Goal: Find specific page/section: Find specific page/section

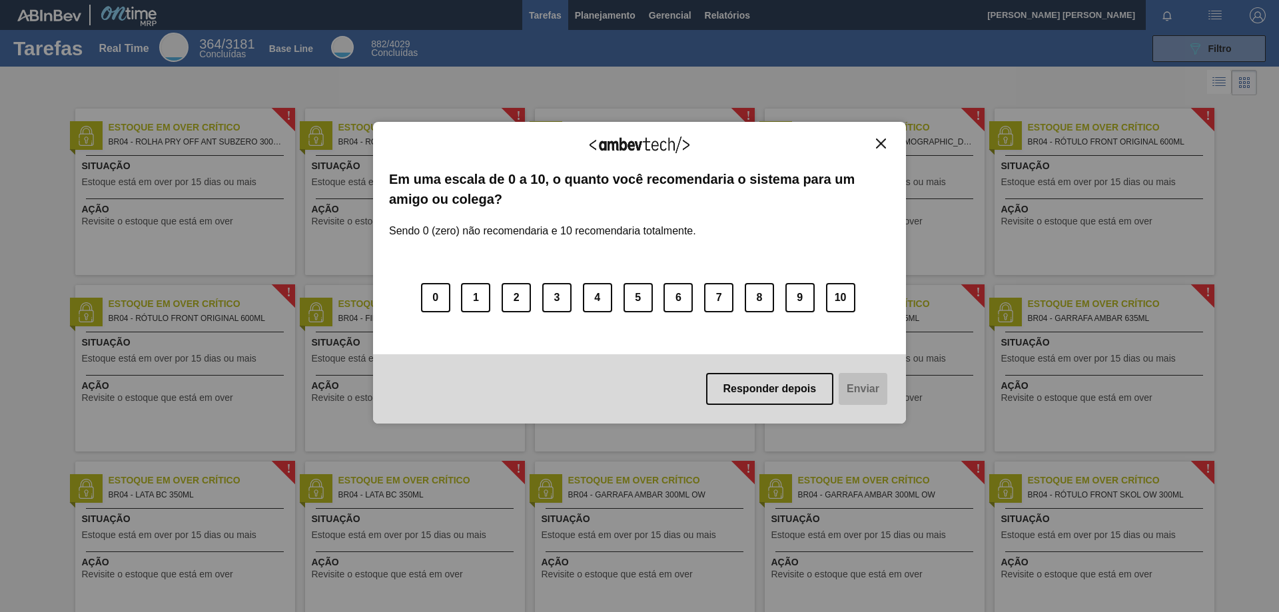
click at [879, 142] on button "Close" at bounding box center [881, 143] width 18 height 11
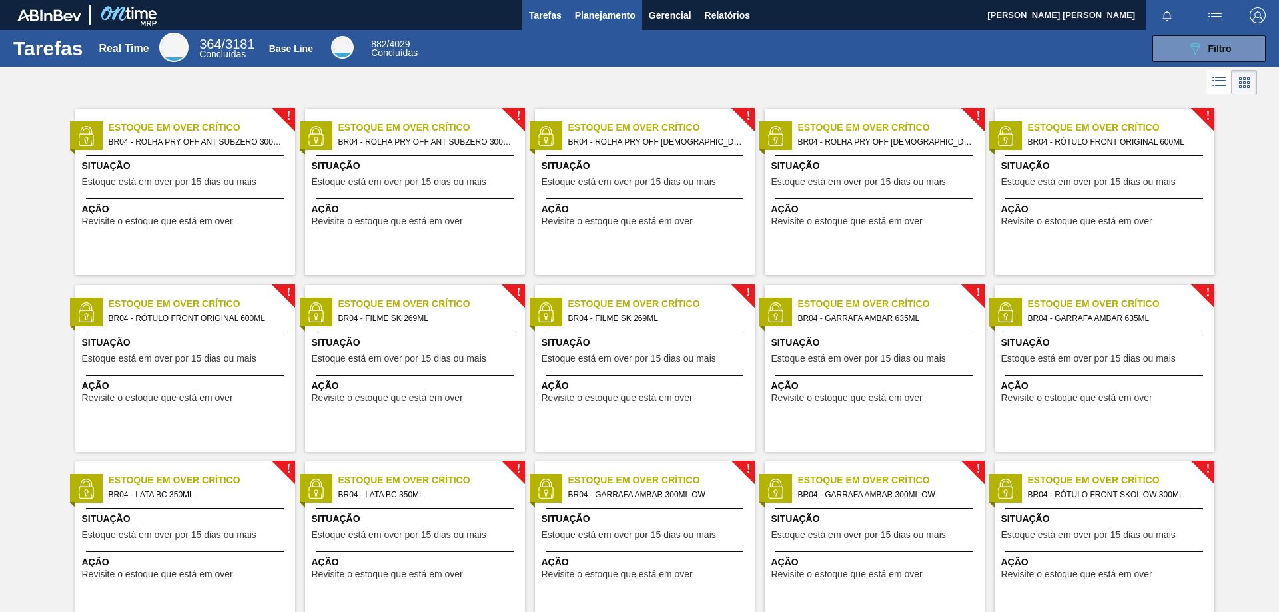
click at [591, 21] on span "Planejamento" at bounding box center [605, 15] width 61 height 16
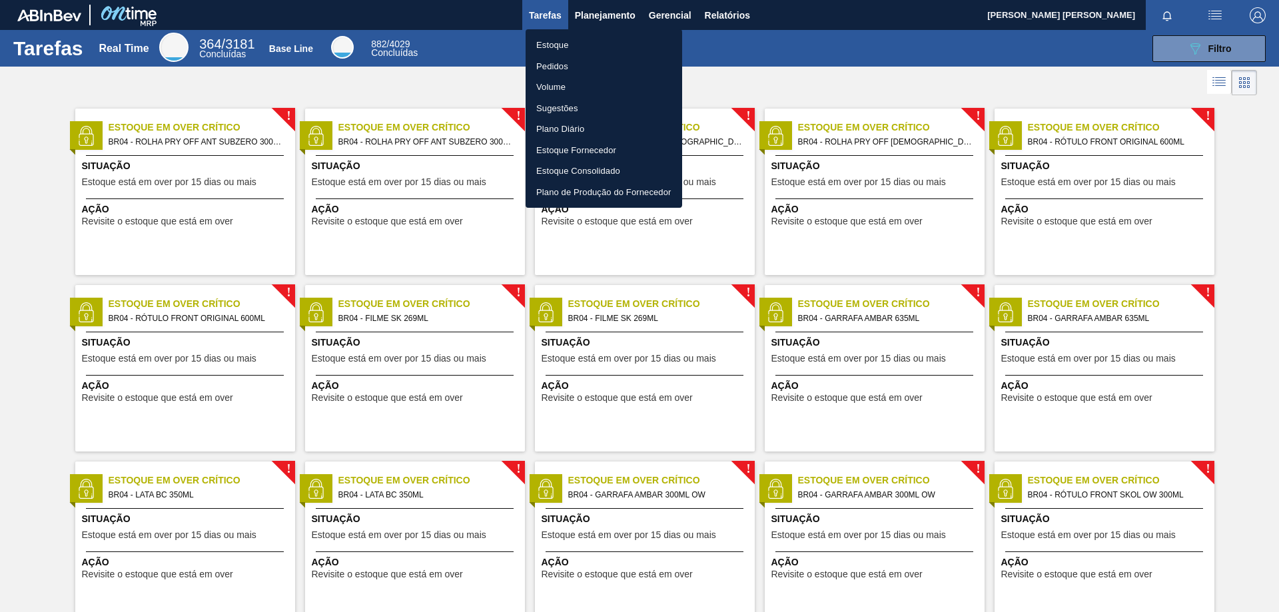
click at [557, 68] on li "Pedidos" at bounding box center [603, 66] width 157 height 21
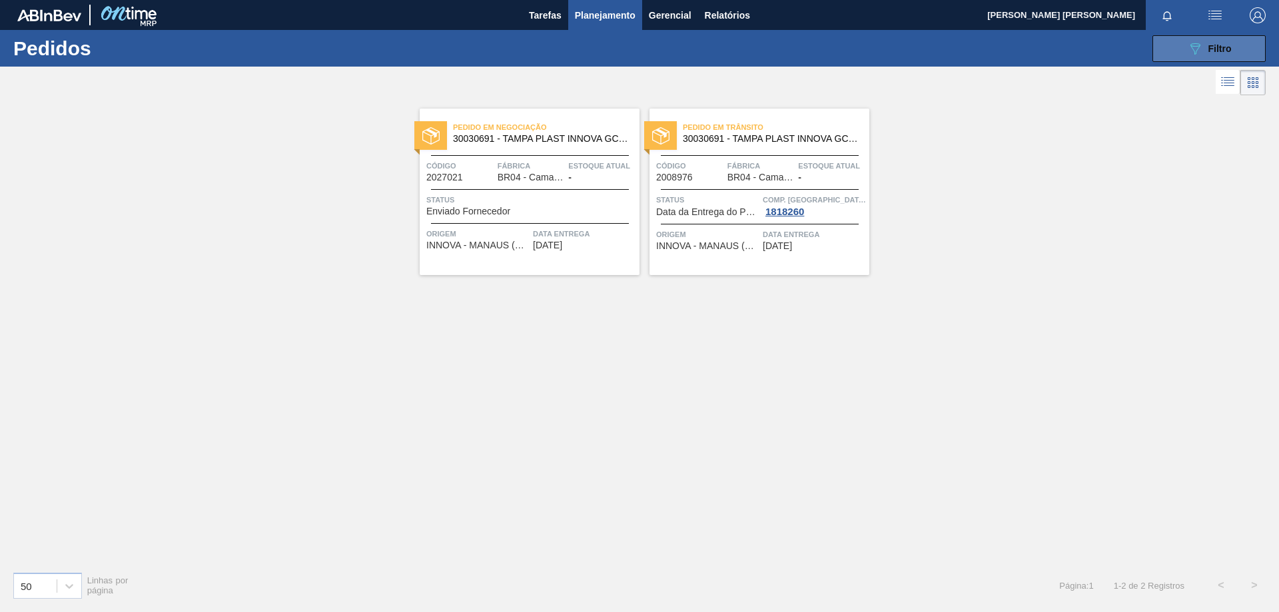
click at [1177, 40] on button "089F7B8B-B2A5-4AFE-B5C0-19BA573D28AC Filtro" at bounding box center [1208, 48] width 113 height 27
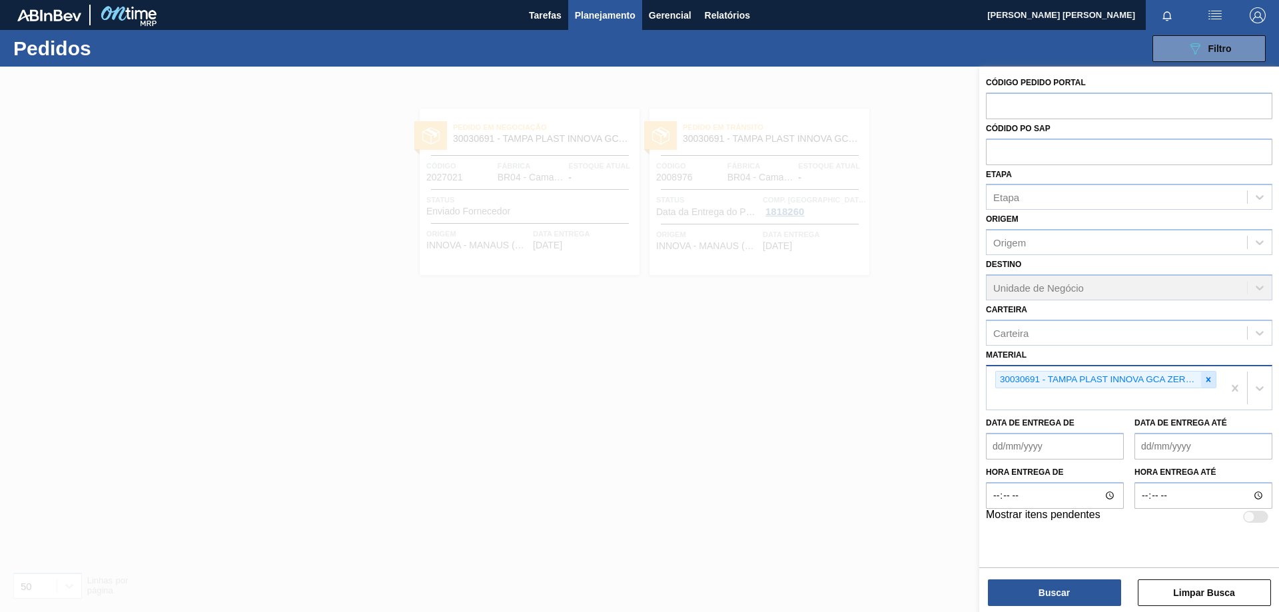
click at [1208, 375] on icon at bounding box center [1207, 379] width 9 height 9
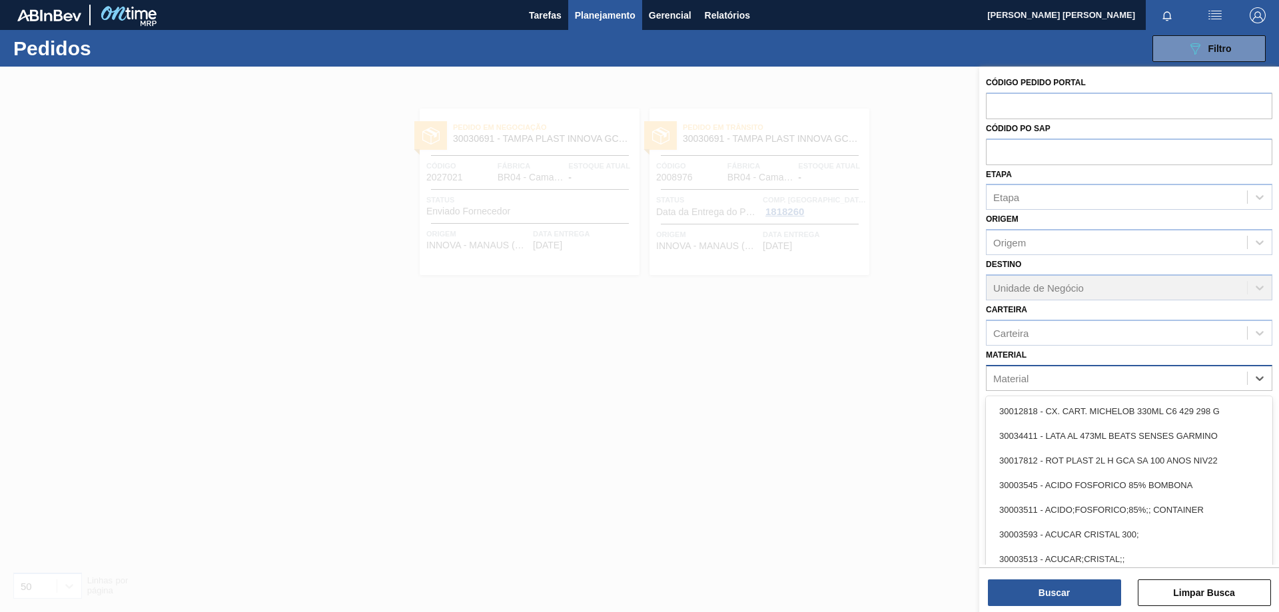
click at [1125, 386] on div "Material" at bounding box center [1116, 377] width 260 height 19
type input "filme"
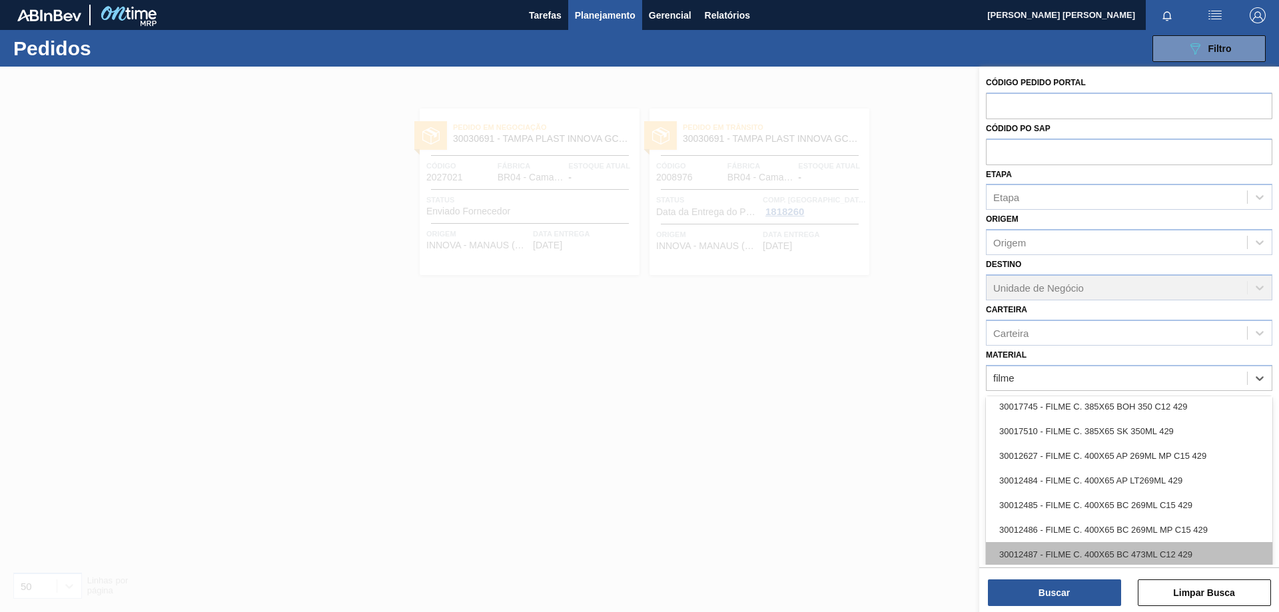
scroll to position [2270, 0]
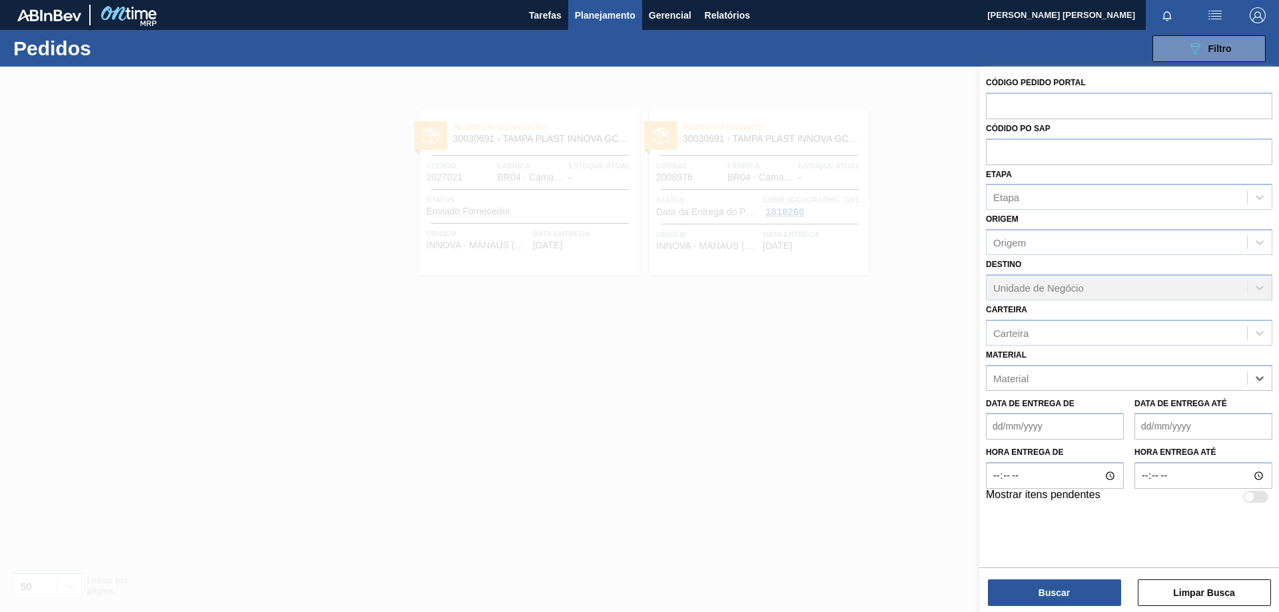
drag, startPoint x: 1027, startPoint y: 384, endPoint x: 947, endPoint y: 356, distance: 84.9
click at [979, 384] on div "Código Pedido Portal Códido PO SAP Etapa Etapa Origem Origem Destino Unidade de…" at bounding box center [1129, 373] width 300 height 612
type input "p"
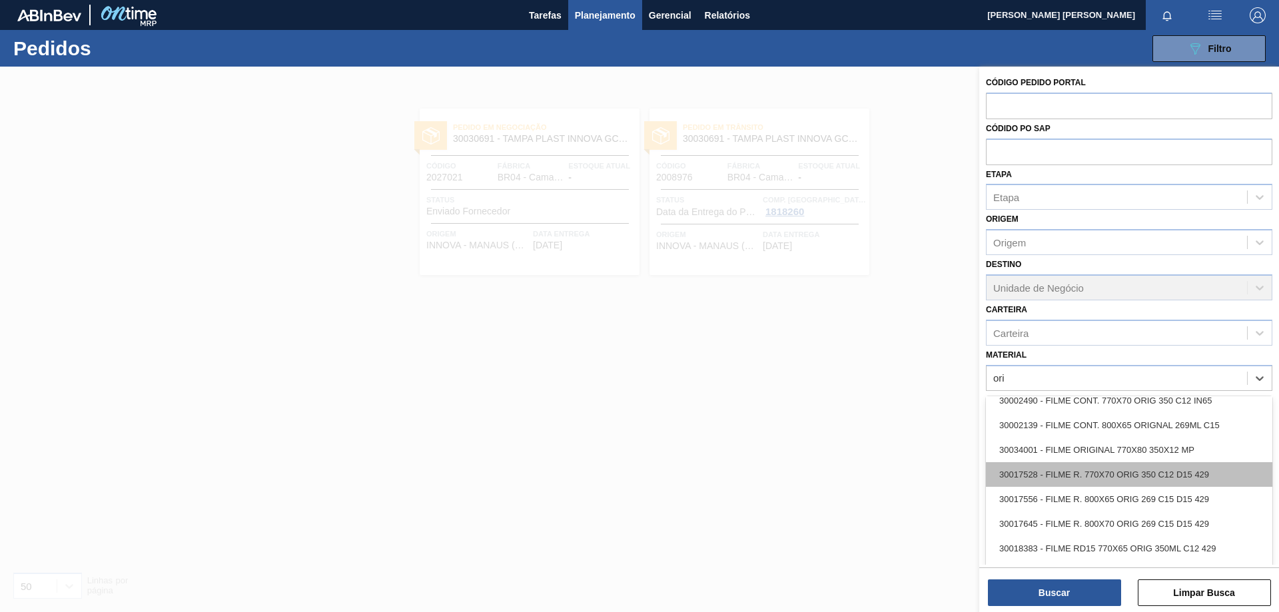
scroll to position [866, 0]
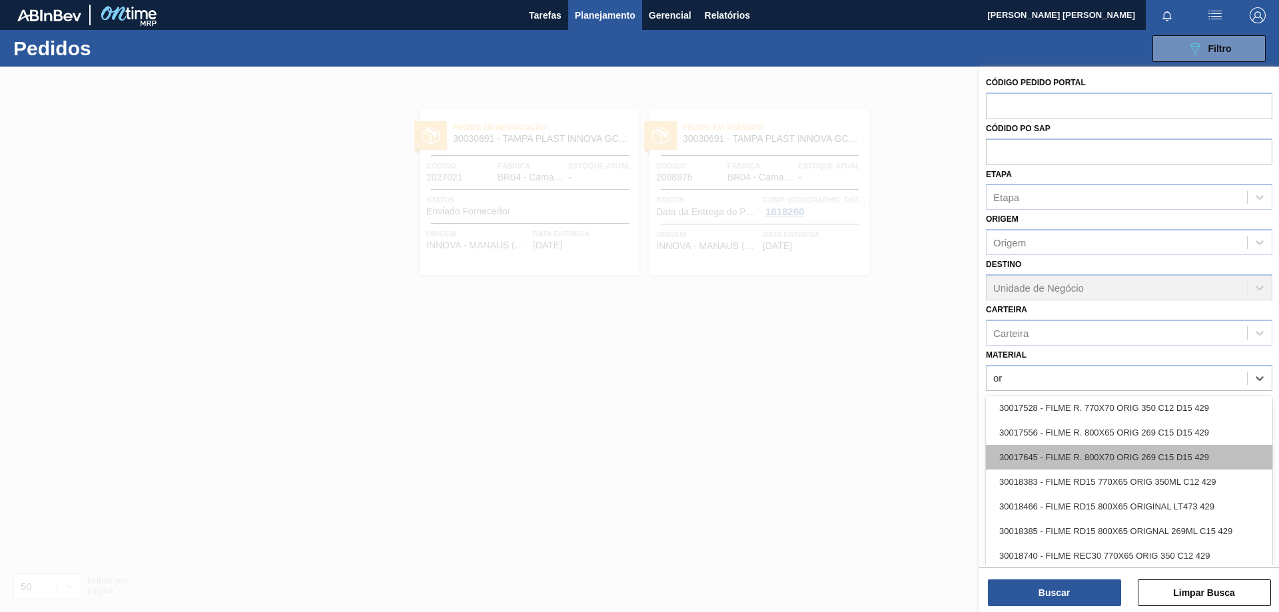
type input "o"
paste input "30002724"
type input "30002724"
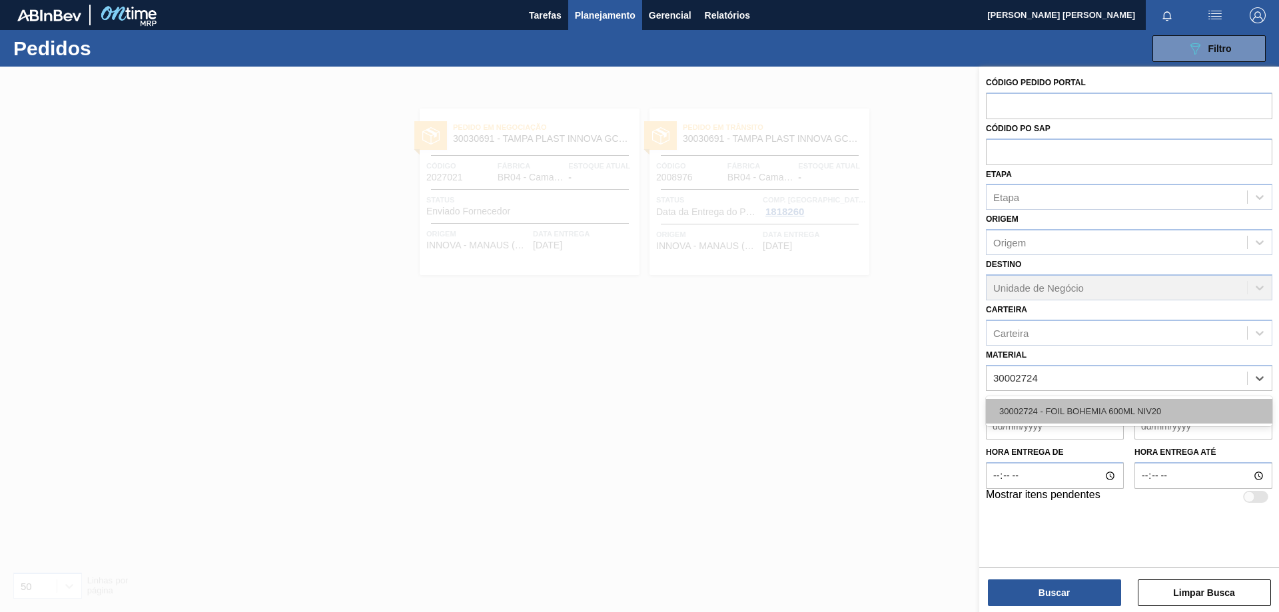
click at [1114, 417] on div "30002724 - FOIL BOHEMIA 600ML NIV20" at bounding box center [1129, 411] width 286 height 25
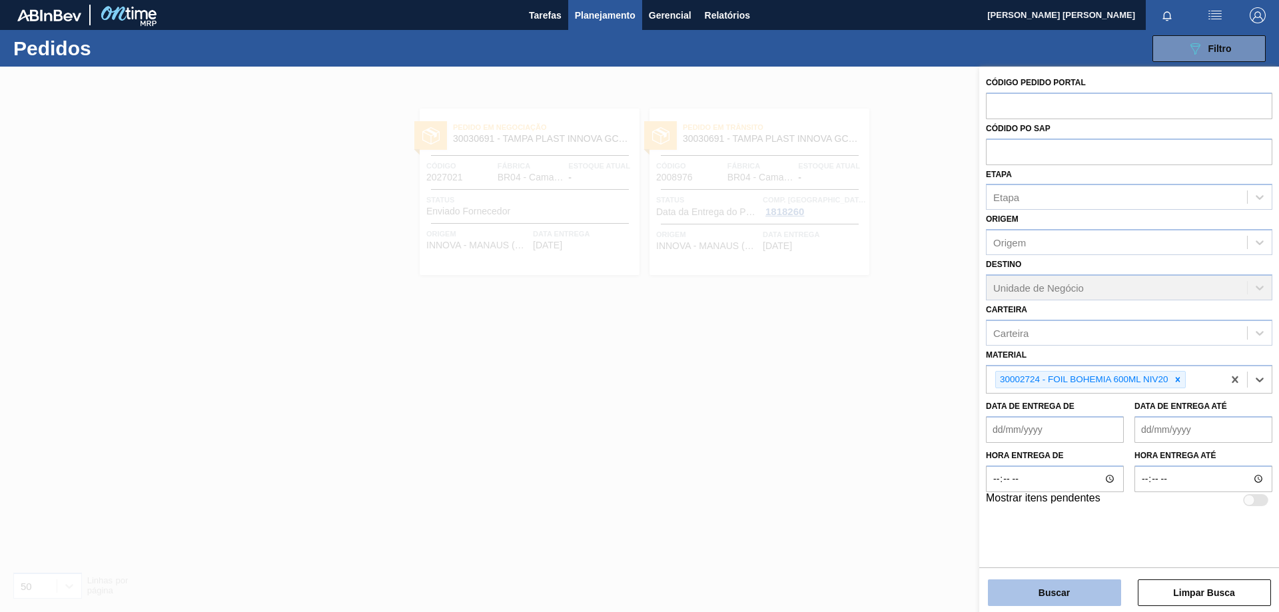
click at [1018, 591] on button "Buscar" at bounding box center [1054, 592] width 133 height 27
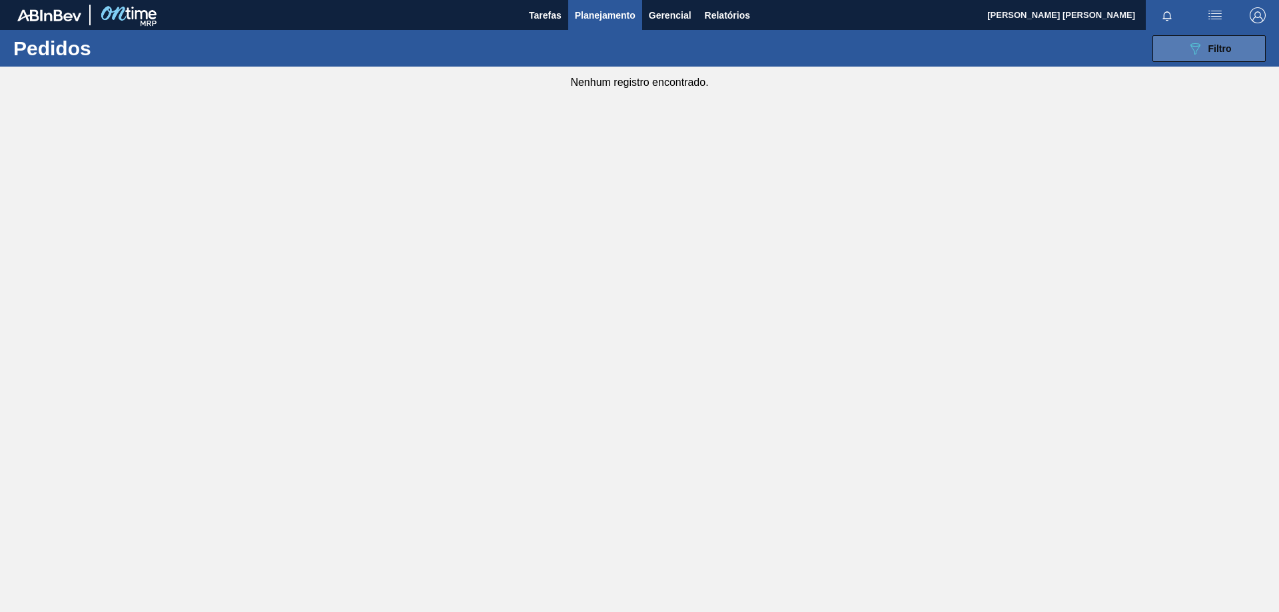
click at [1210, 57] on button "089F7B8B-B2A5-4AFE-B5C0-19BA573D28AC Filtro" at bounding box center [1208, 48] width 113 height 27
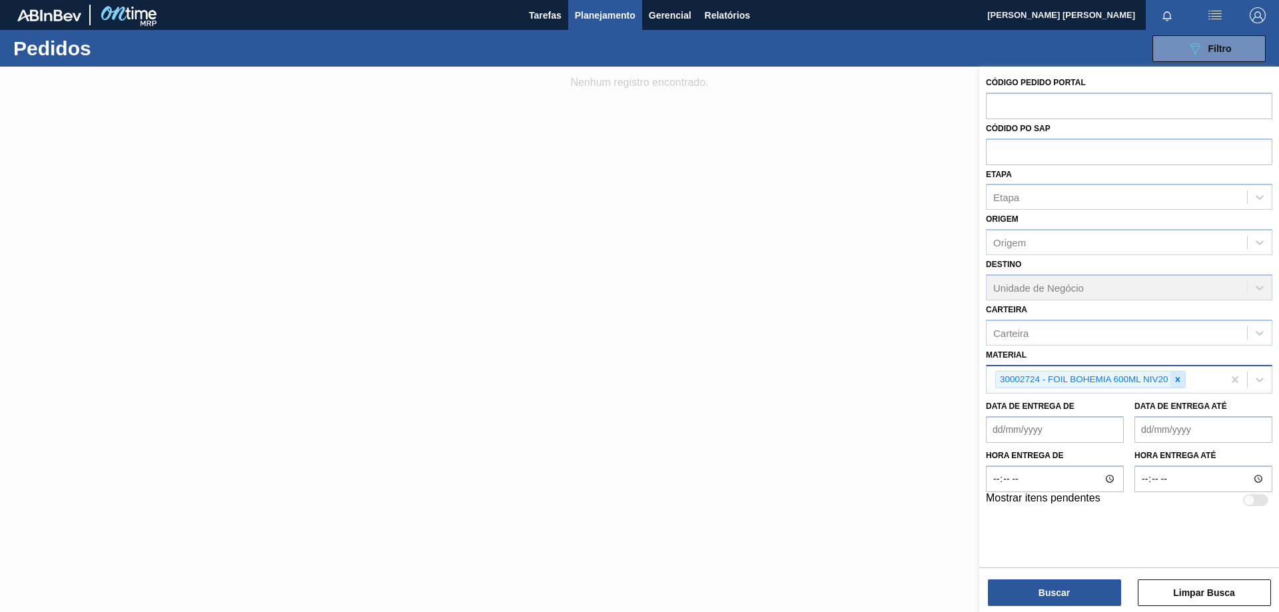
click at [1177, 382] on icon at bounding box center [1177, 379] width 9 height 9
paste input "30033773"
type input "30033773"
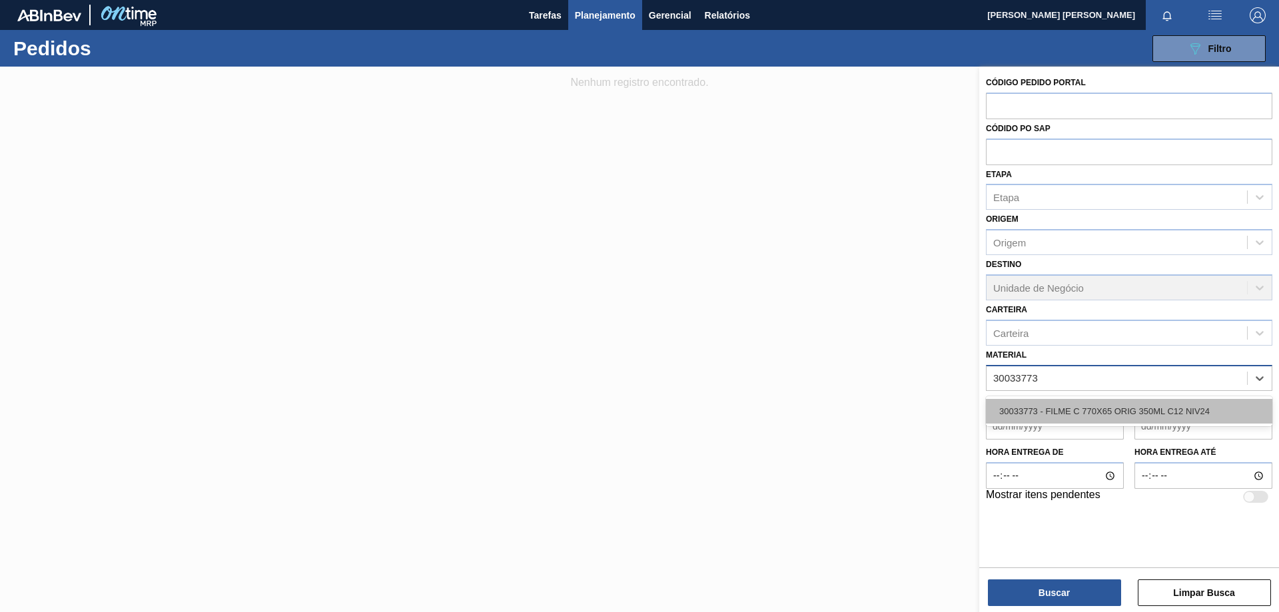
click at [1108, 411] on div "30033773 - FILME C 770X65 ORIG 350ML C12 NIV24" at bounding box center [1129, 411] width 286 height 25
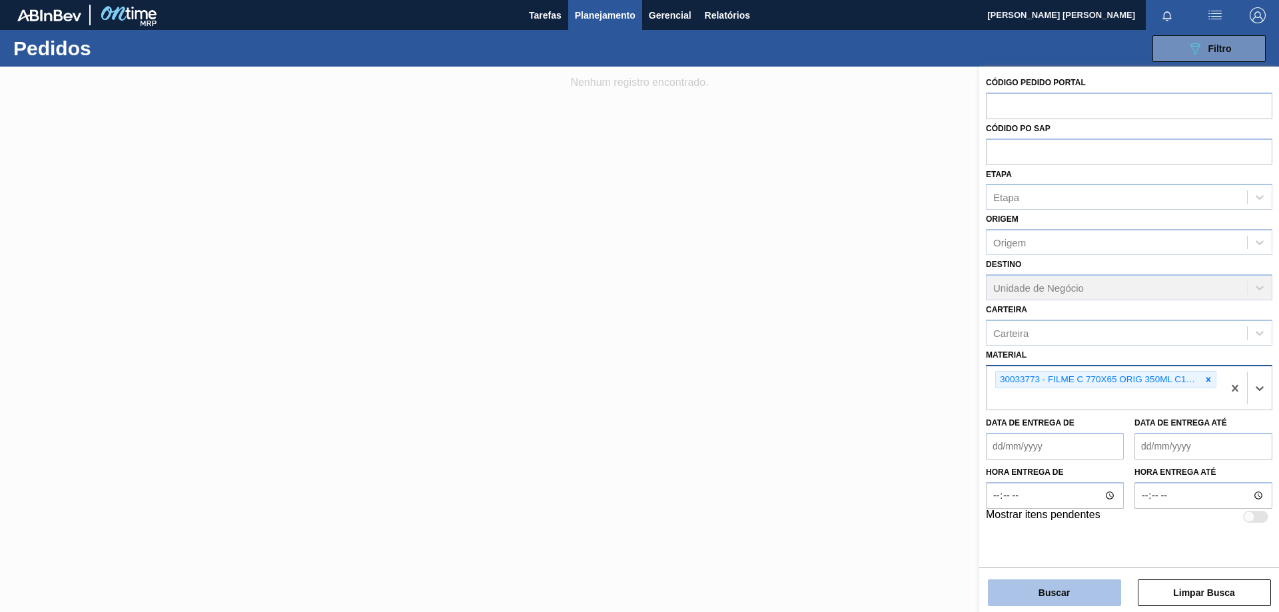
click at [1080, 597] on button "Buscar" at bounding box center [1054, 592] width 133 height 27
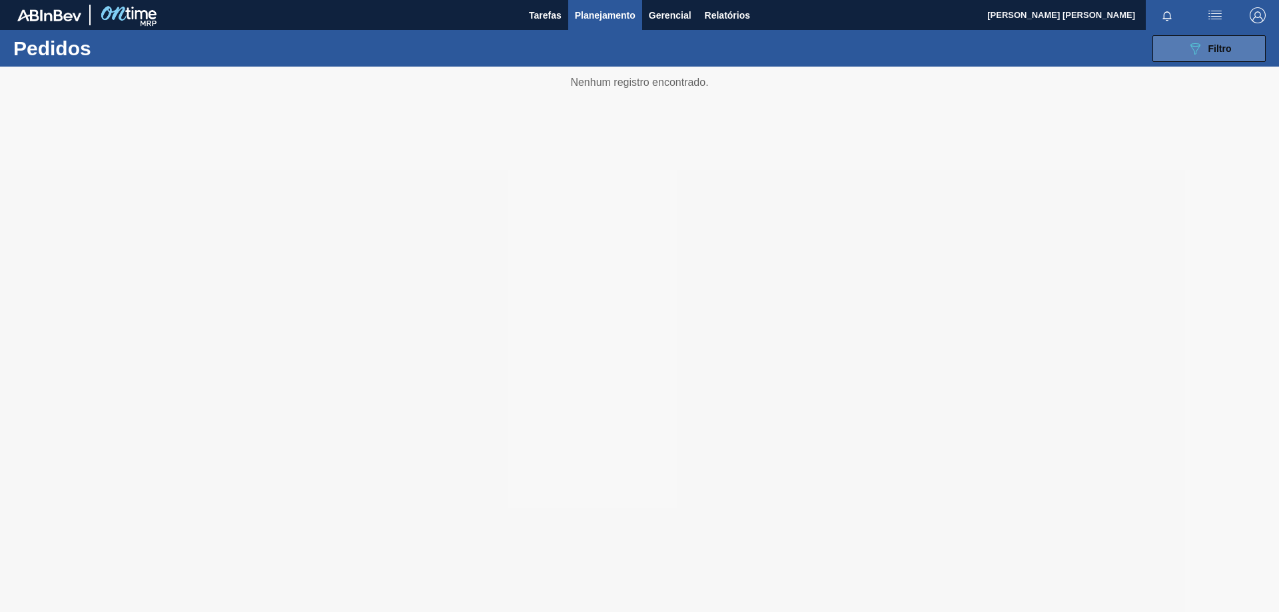
click at [1182, 57] on button "089F7B8B-B2A5-4AFE-B5C0-19BA573D28AC Filtro" at bounding box center [1208, 48] width 113 height 27
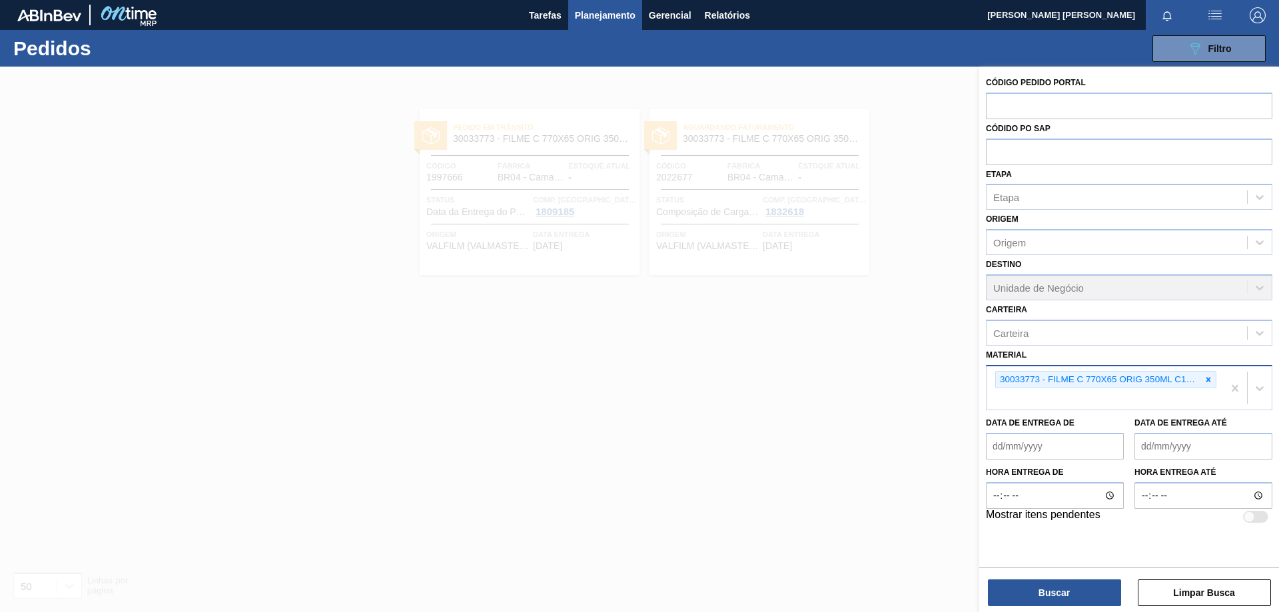
click at [838, 315] on div at bounding box center [639, 373] width 1279 height 612
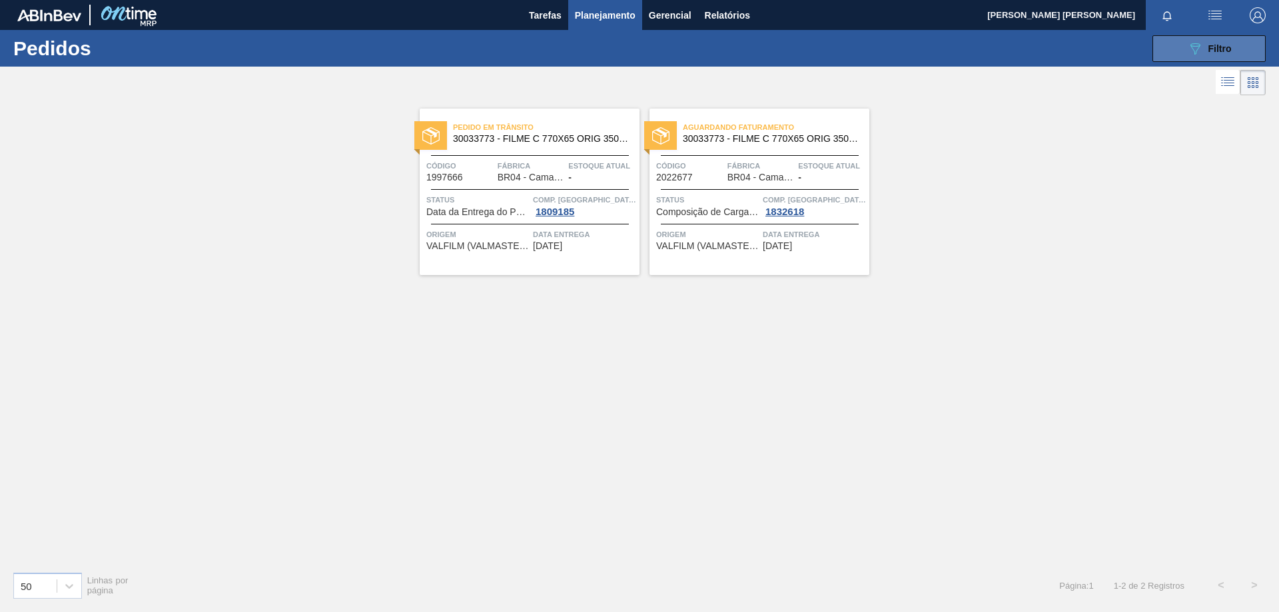
click at [1206, 44] on div "089F7B8B-B2A5-4AFE-B5C0-19BA573D28AC Filtro" at bounding box center [1209, 49] width 45 height 16
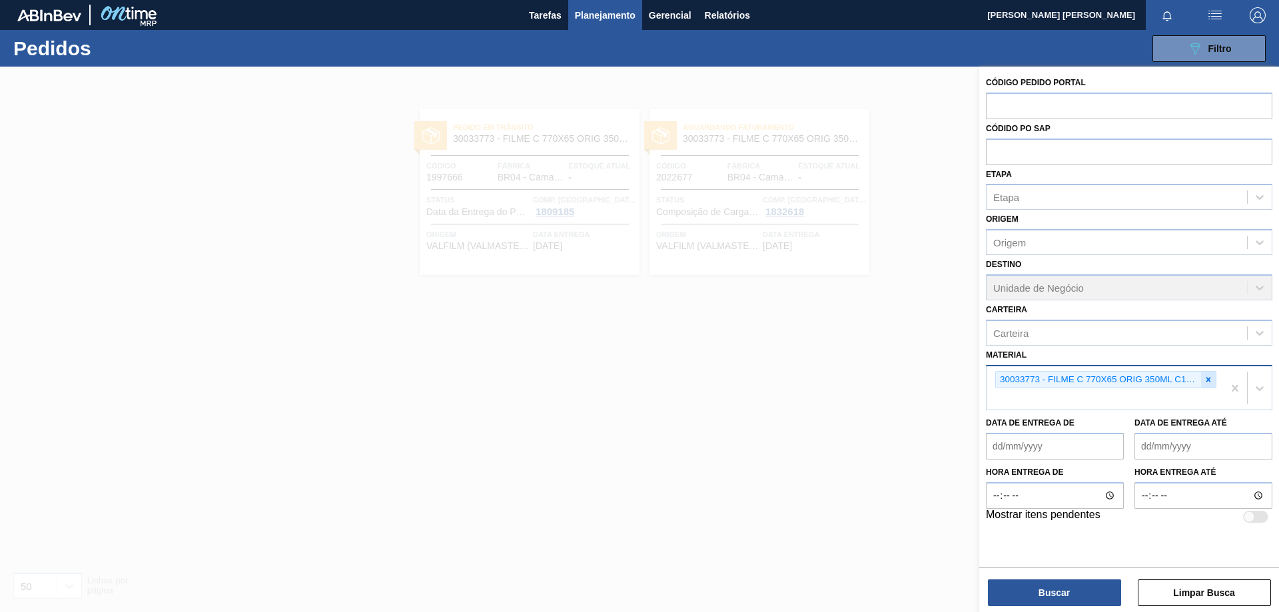
click at [1203, 380] on icon at bounding box center [1207, 379] width 9 height 9
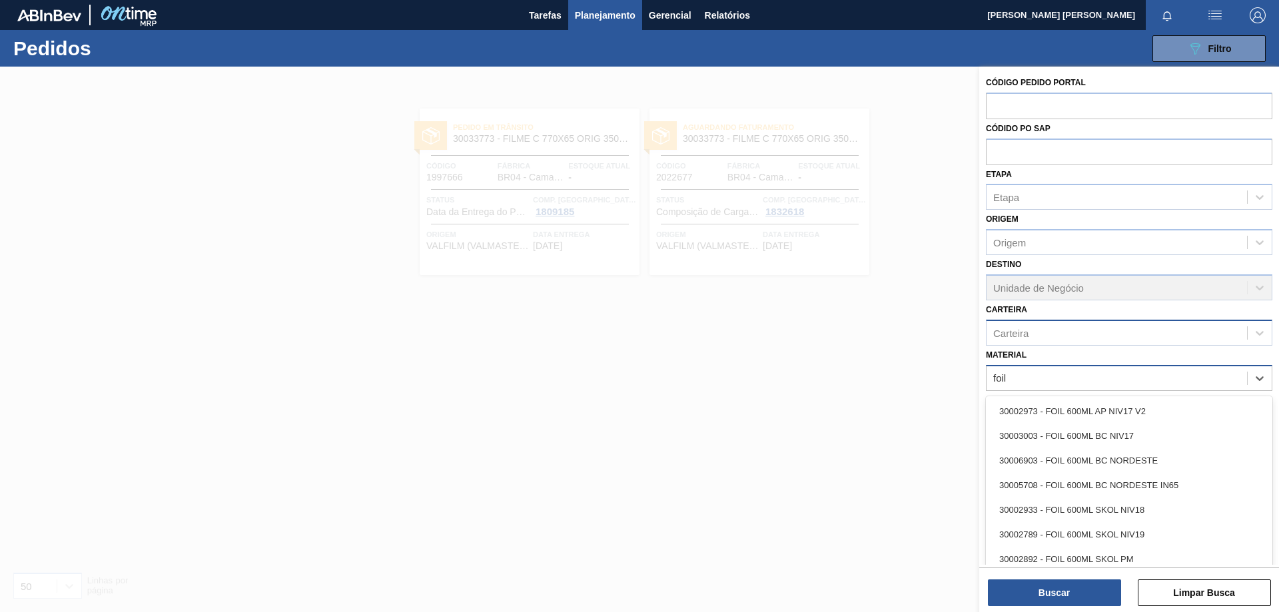
type input "foil"
click at [1028, 341] on div "Carteira" at bounding box center [1116, 332] width 260 height 19
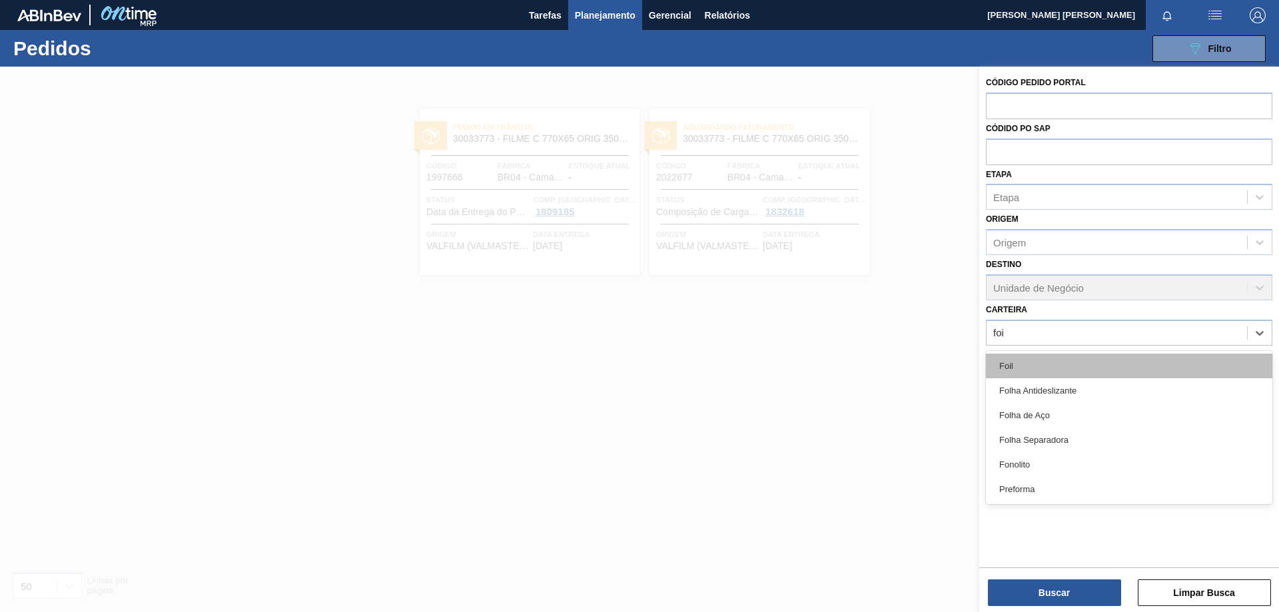
type input "foil"
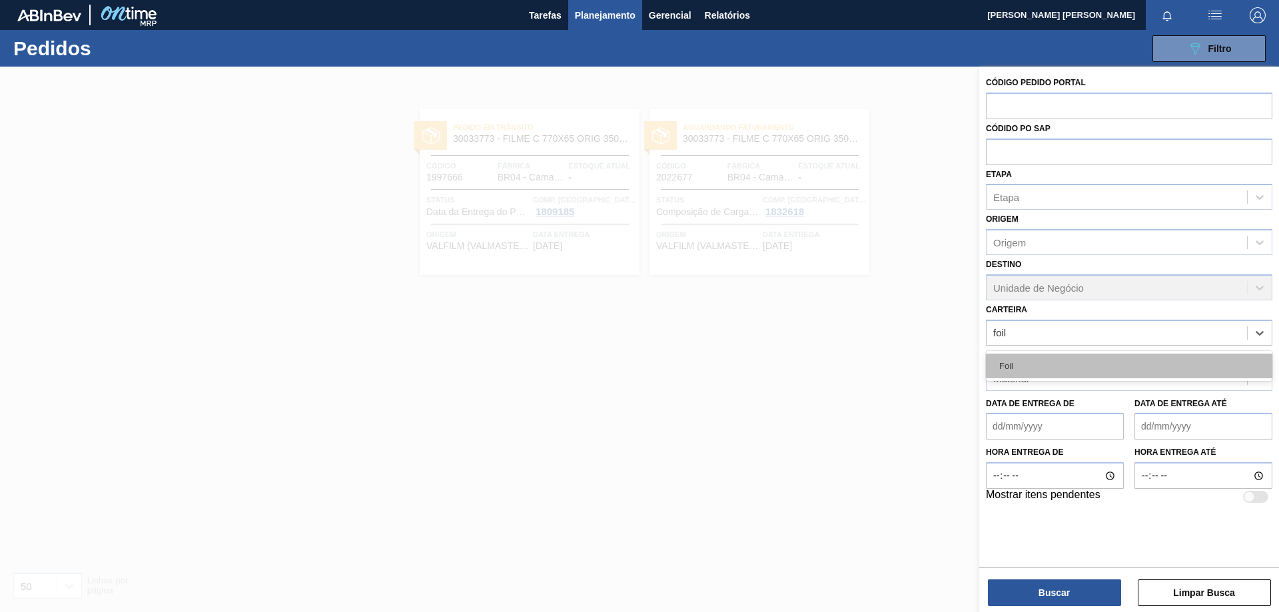
click at [1050, 375] on div "Foil" at bounding box center [1129, 366] width 286 height 25
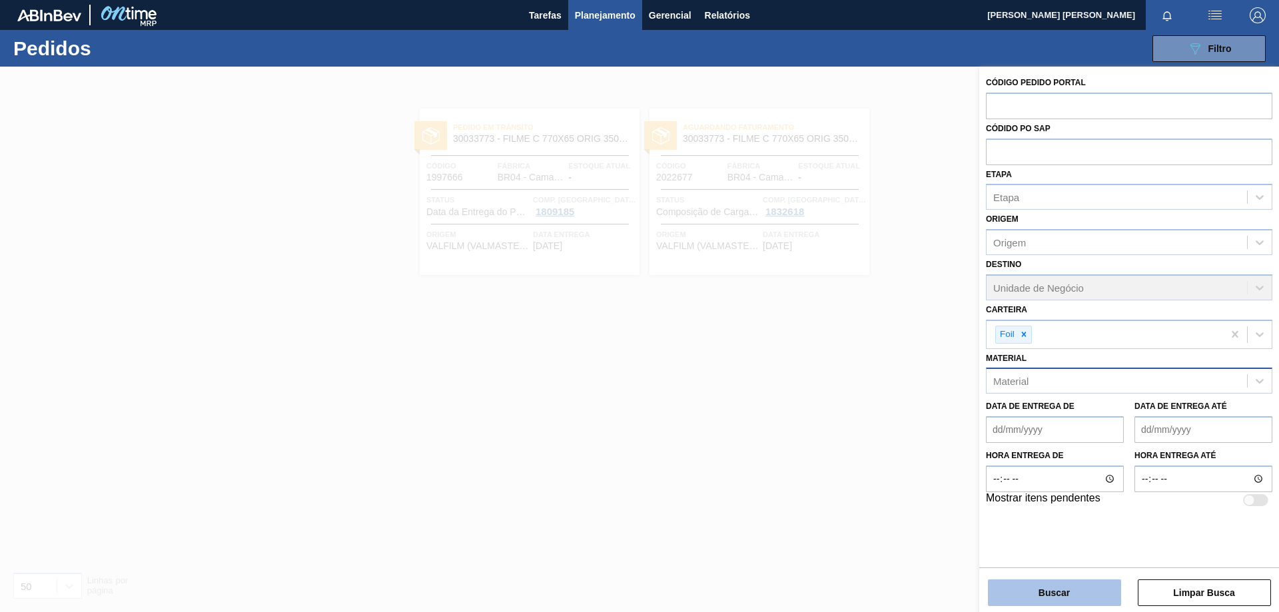
click at [1091, 596] on button "Buscar" at bounding box center [1054, 592] width 133 height 27
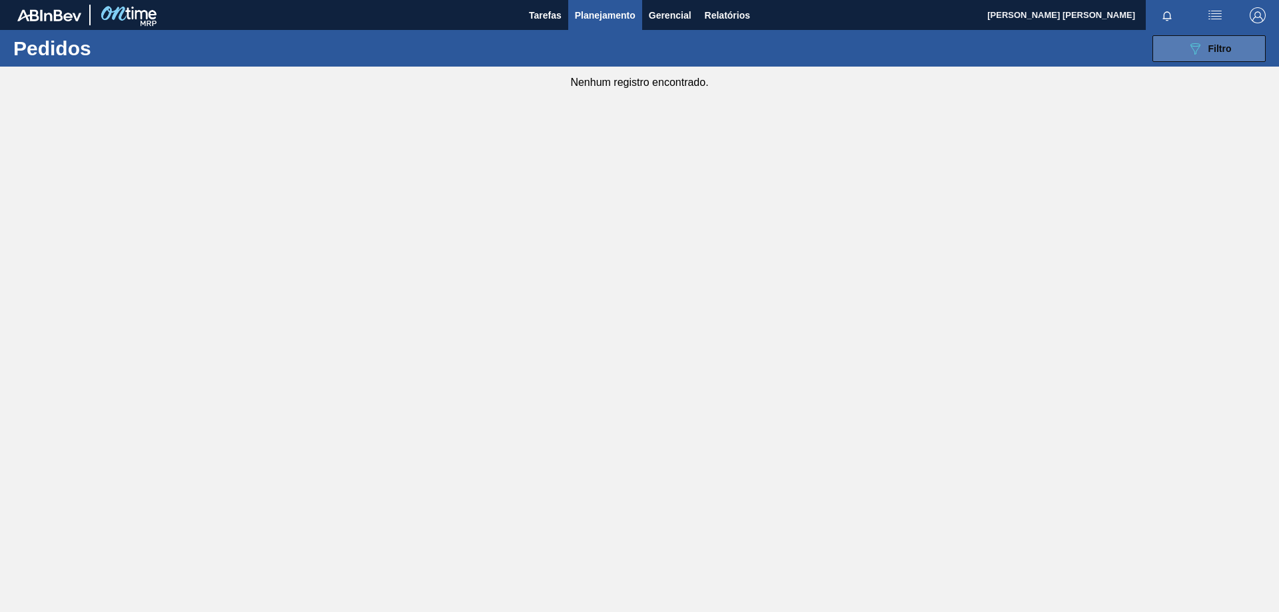
click at [1182, 58] on button "089F7B8B-B2A5-4AFE-B5C0-19BA573D28AC Filtro" at bounding box center [1208, 48] width 113 height 27
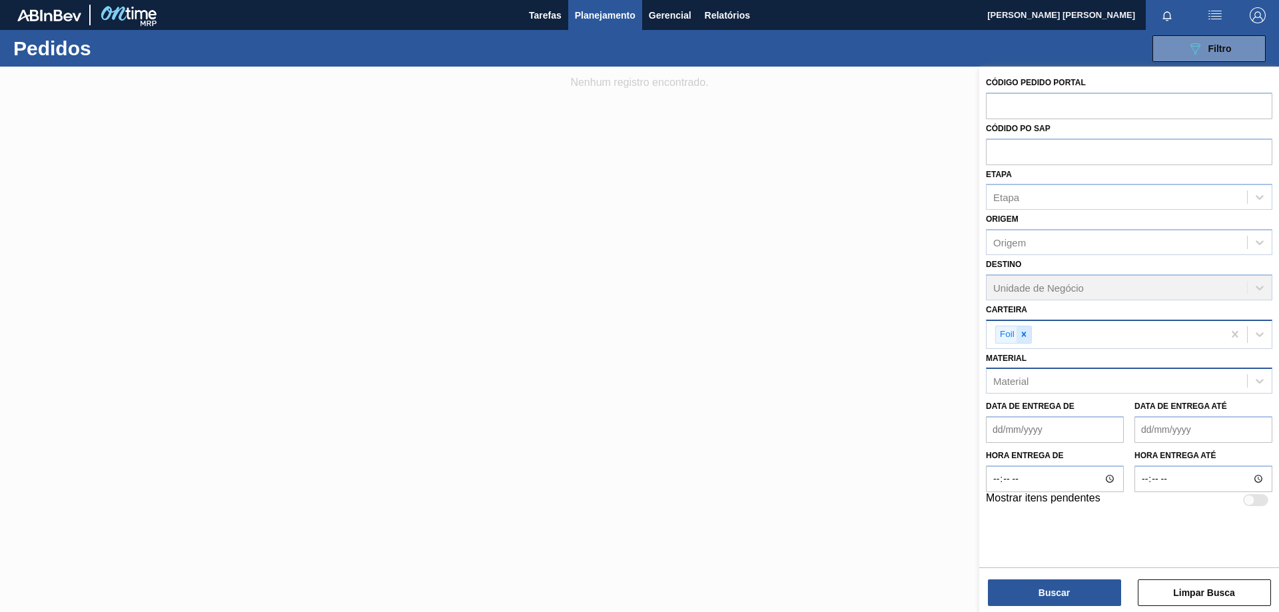
click at [1027, 334] on icon at bounding box center [1023, 334] width 9 height 9
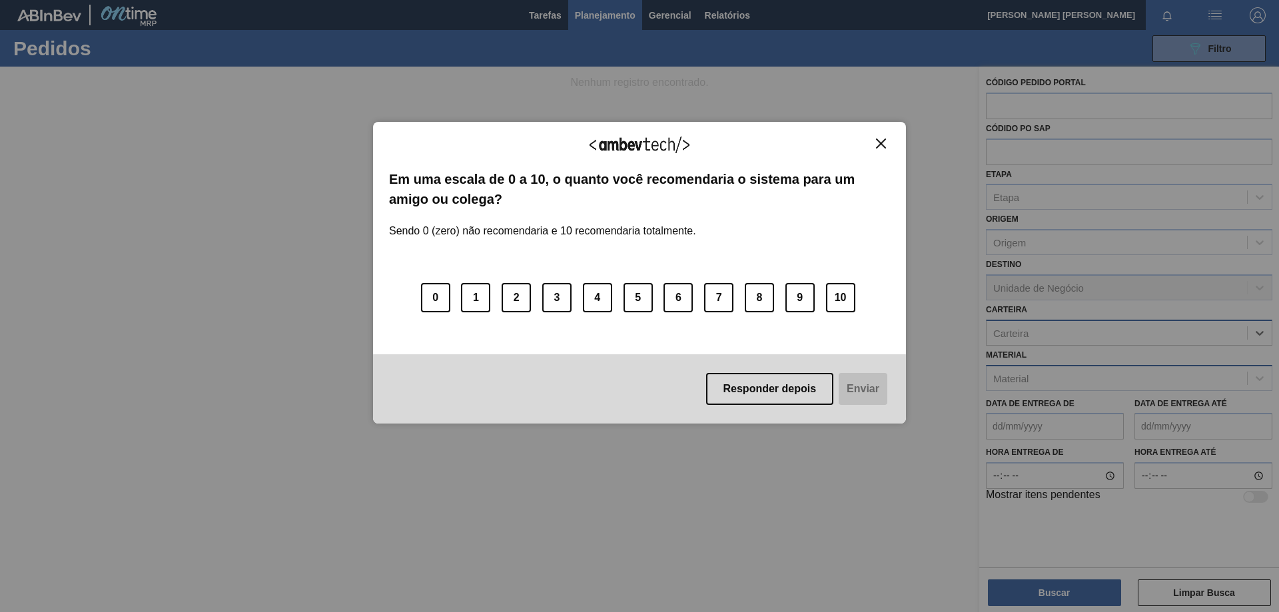
click at [880, 141] on img "Close" at bounding box center [881, 144] width 10 height 10
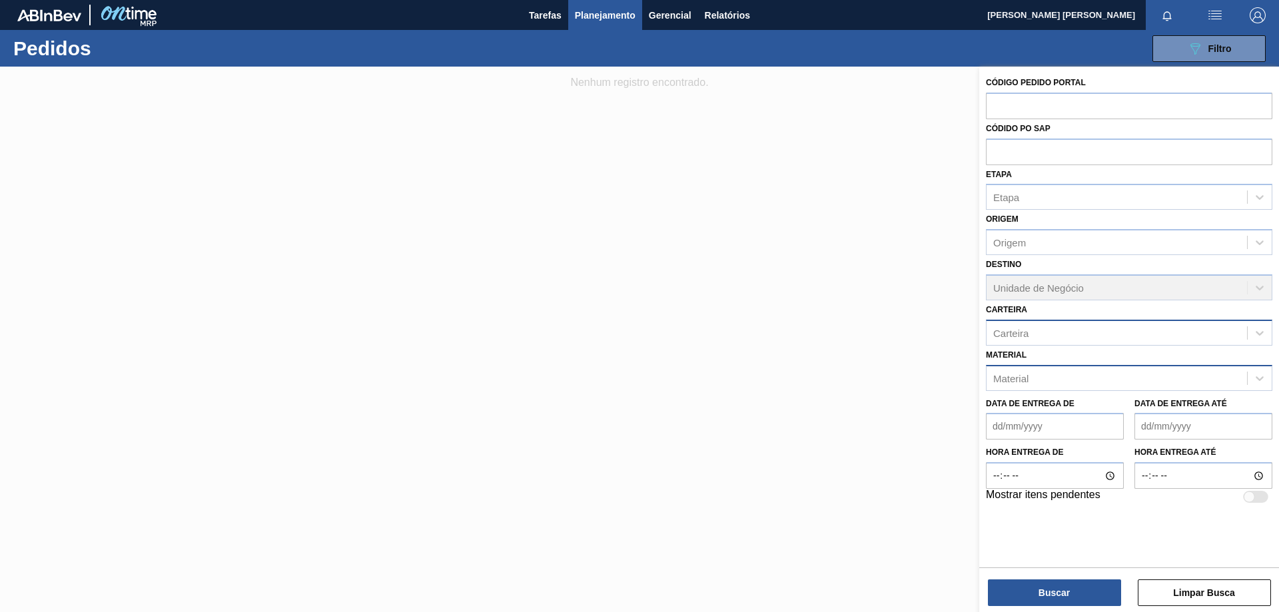
click at [1027, 334] on div "Carteira" at bounding box center [1010, 332] width 35 height 11
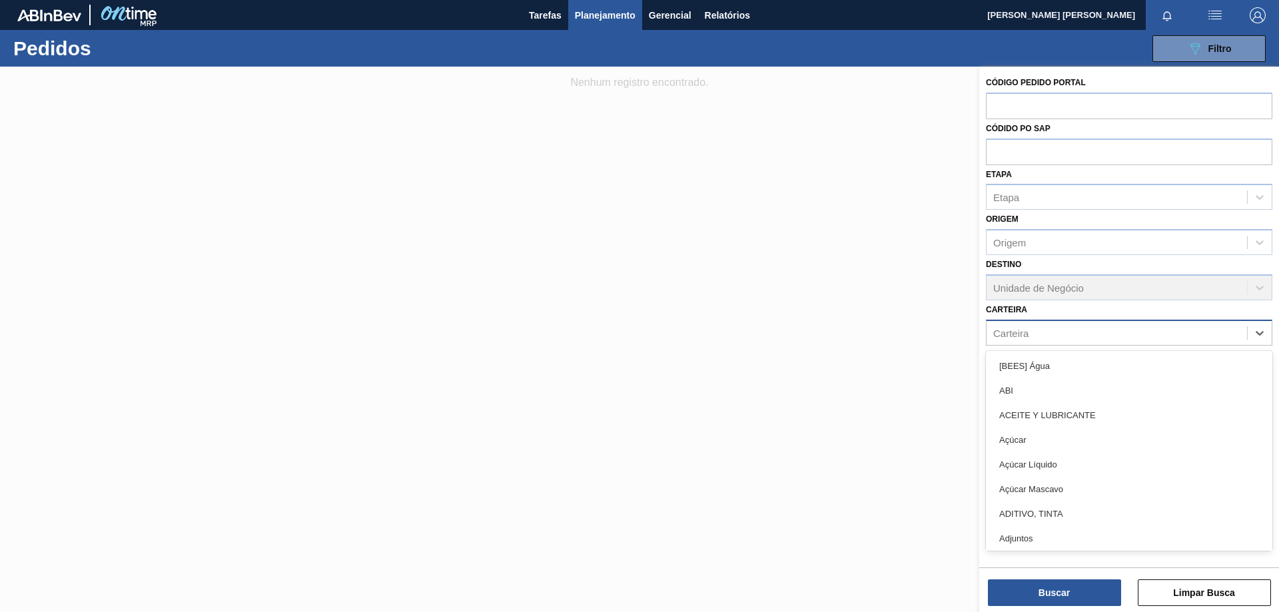
paste input "20005632"
type input "20005632"
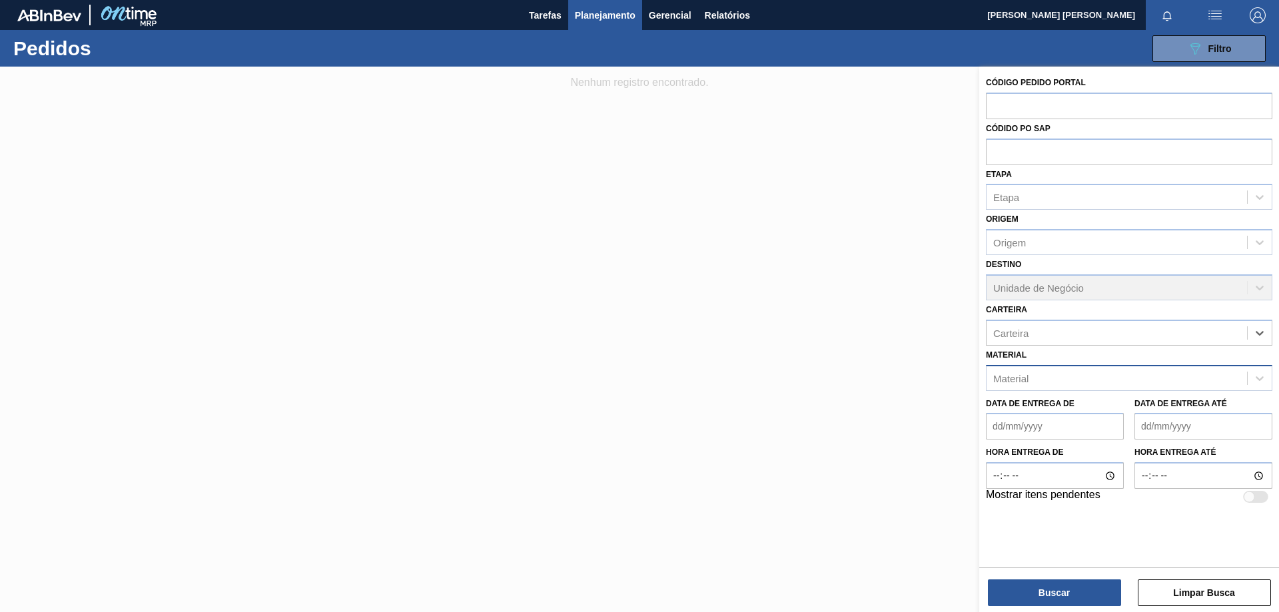
drag, startPoint x: 1049, startPoint y: 333, endPoint x: 955, endPoint y: 334, distance: 93.9
click at [979, 334] on div "Código Pedido Portal Códido PO SAP Etapa Etapa Origem Origem Destino Unidade de…" at bounding box center [1129, 373] width 300 height 612
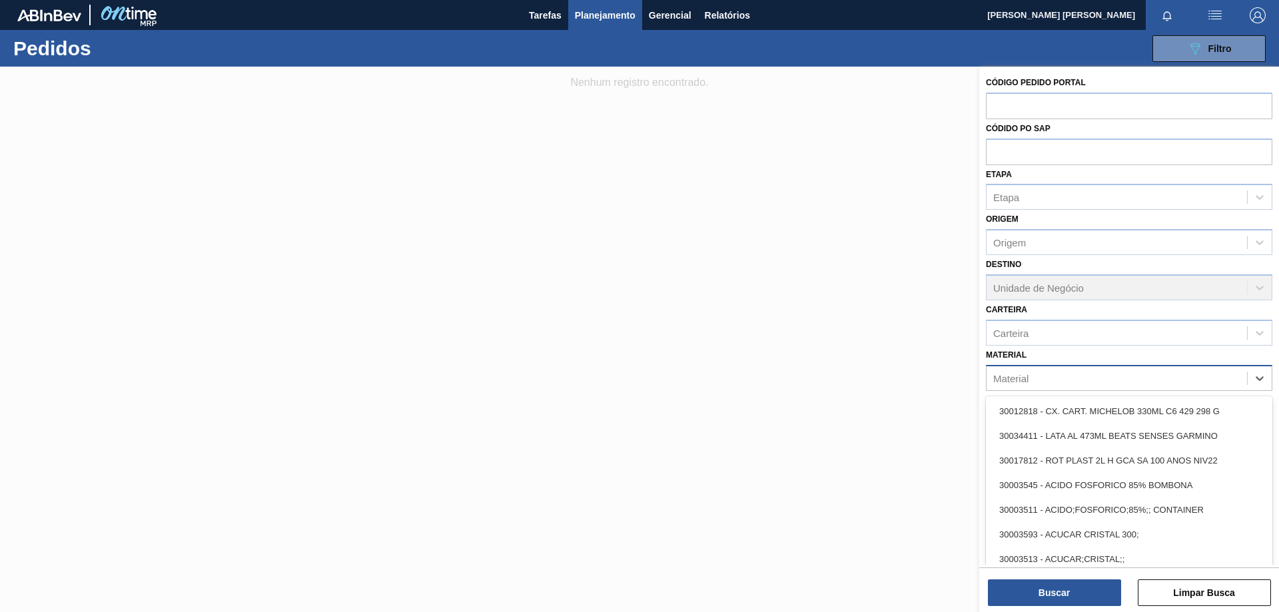
click at [1019, 368] on div "Material" at bounding box center [1129, 378] width 286 height 26
paste input "20005632"
type input "20005632"
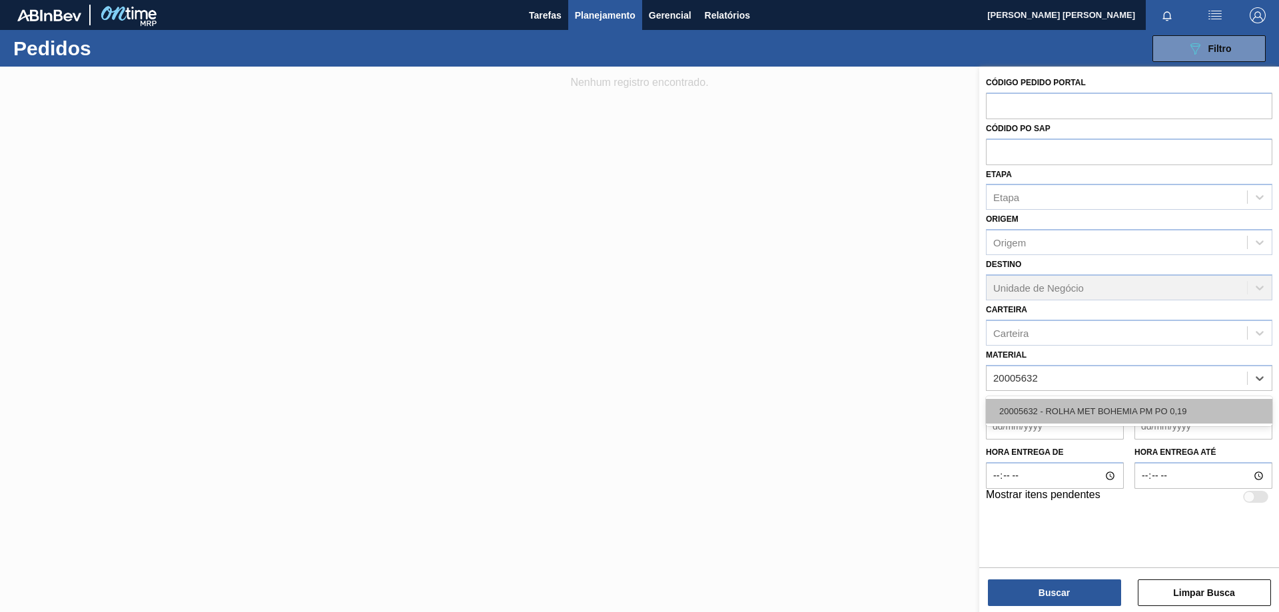
click at [1042, 406] on div "20005632 - ROLHA MET BOHEMIA PM PO 0,19" at bounding box center [1129, 411] width 286 height 25
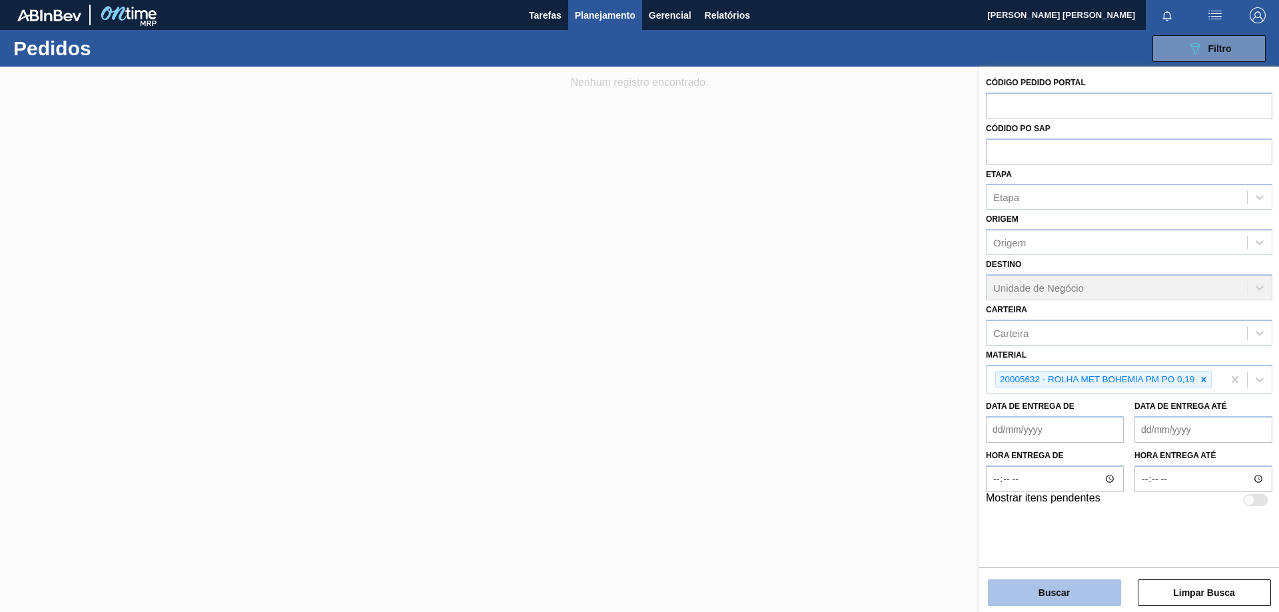
click at [1058, 598] on button "Buscar" at bounding box center [1054, 592] width 133 height 27
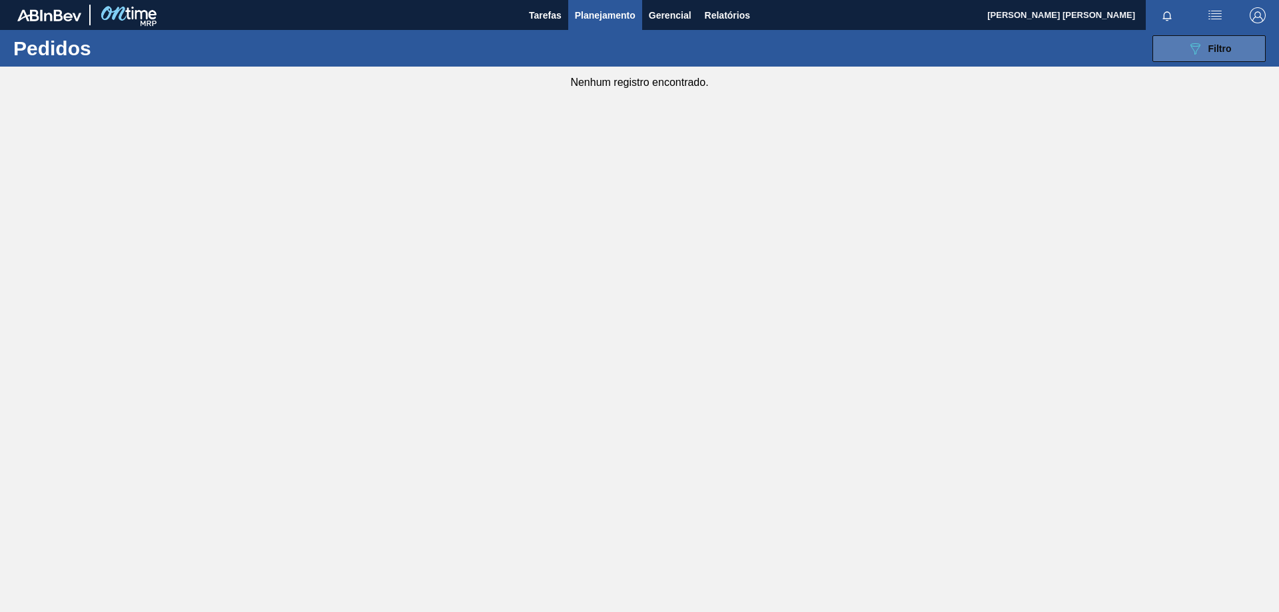
click at [1171, 58] on button "089F7B8B-B2A5-4AFE-B5C0-19BA573D28AC Filtro" at bounding box center [1208, 48] width 113 height 27
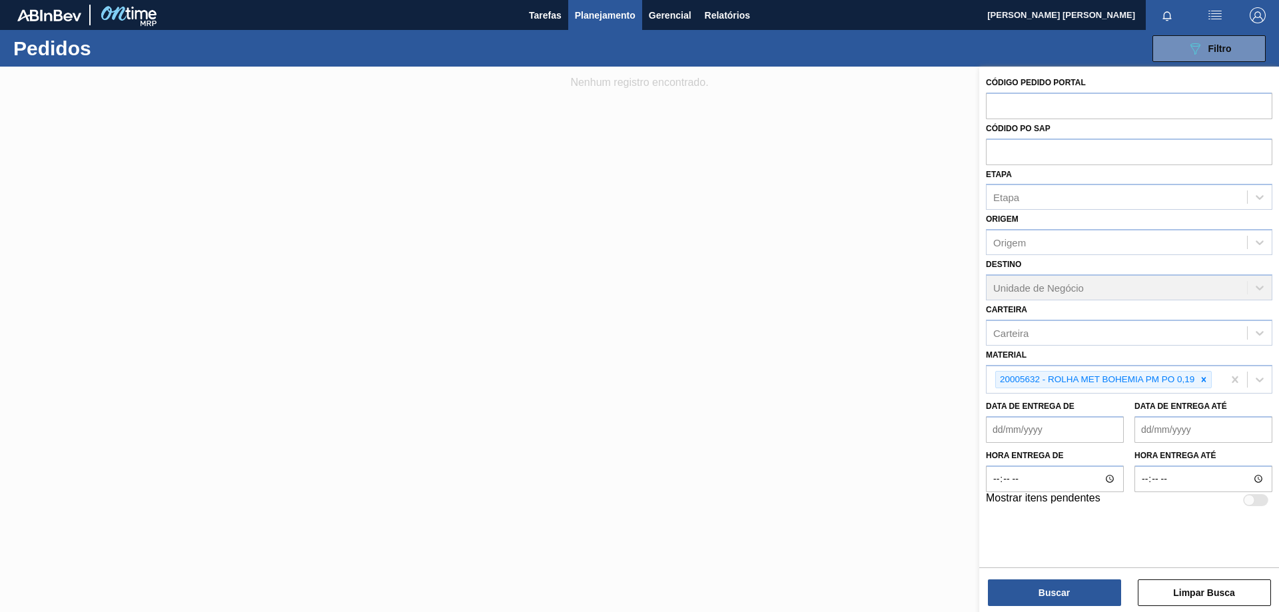
click at [1205, 379] on icon at bounding box center [1203, 379] width 9 height 9
click at [1054, 336] on div "Carteira" at bounding box center [1116, 332] width 260 height 19
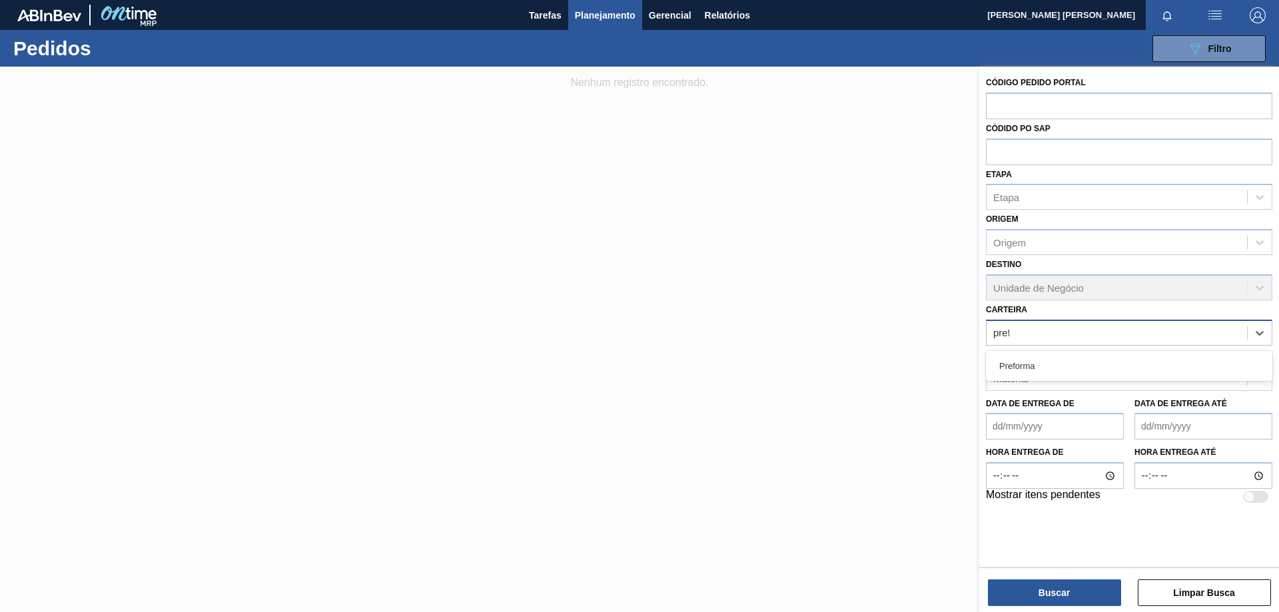
type input "prefor"
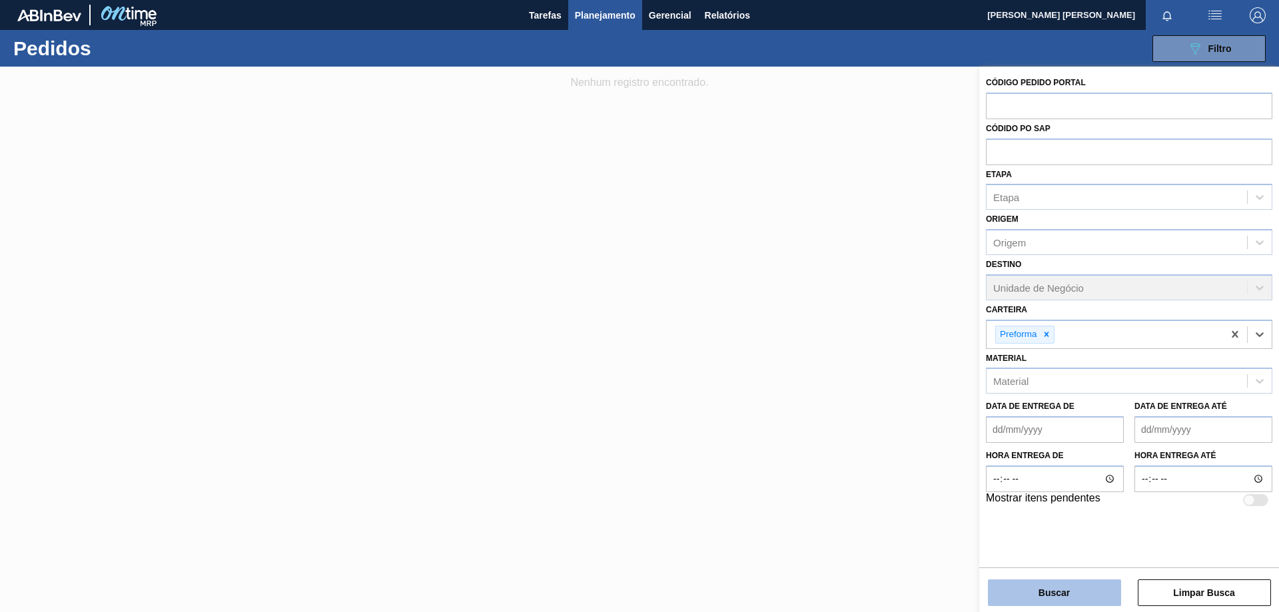
click at [1094, 600] on button "Buscar" at bounding box center [1054, 592] width 133 height 27
